Goal: Find specific page/section: Find specific page/section

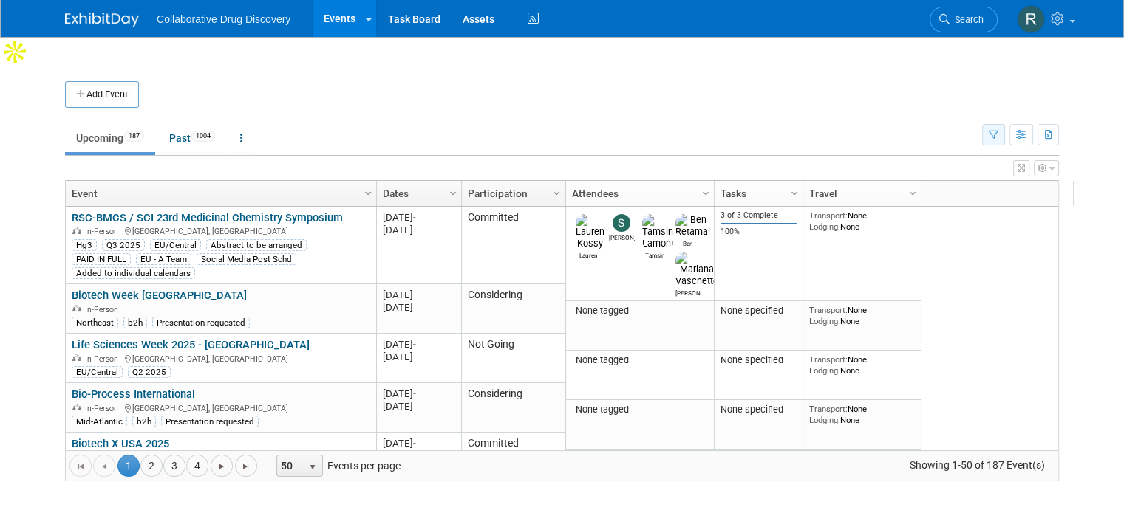
click at [998, 131] on icon "button" at bounding box center [993, 136] width 10 height 10
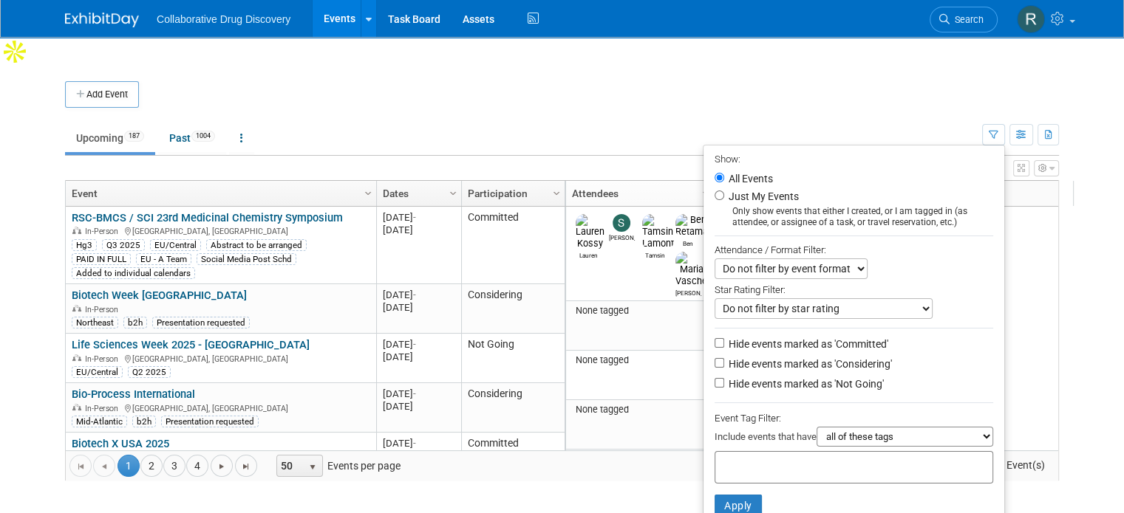
click at [770, 458] on input "text" at bounding box center [780, 465] width 118 height 15
type input "eu"
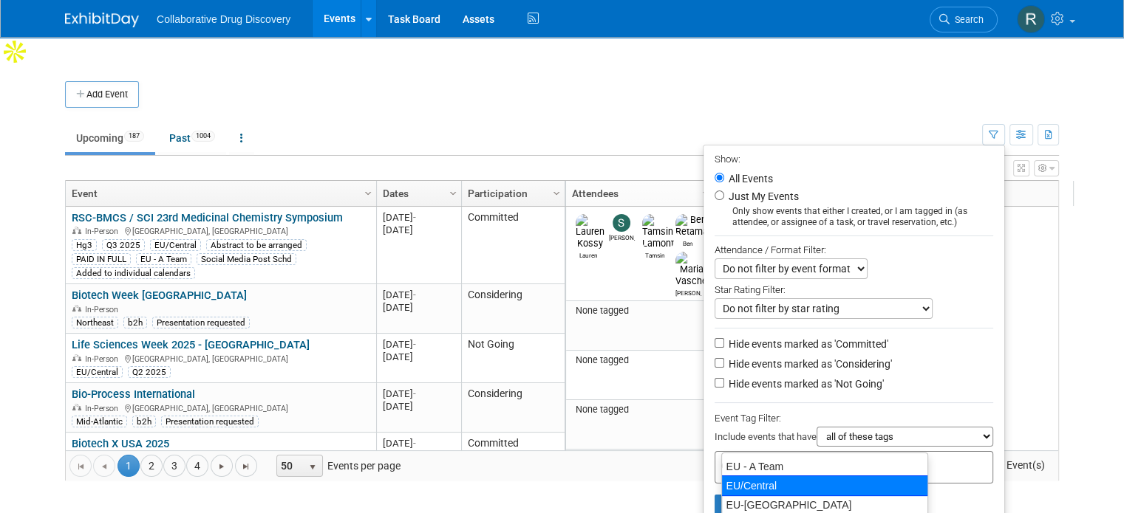
click at [748, 479] on div "EU/Central" at bounding box center [824, 486] width 207 height 21
type input "EU/Central"
